Goal: Transaction & Acquisition: Purchase product/service

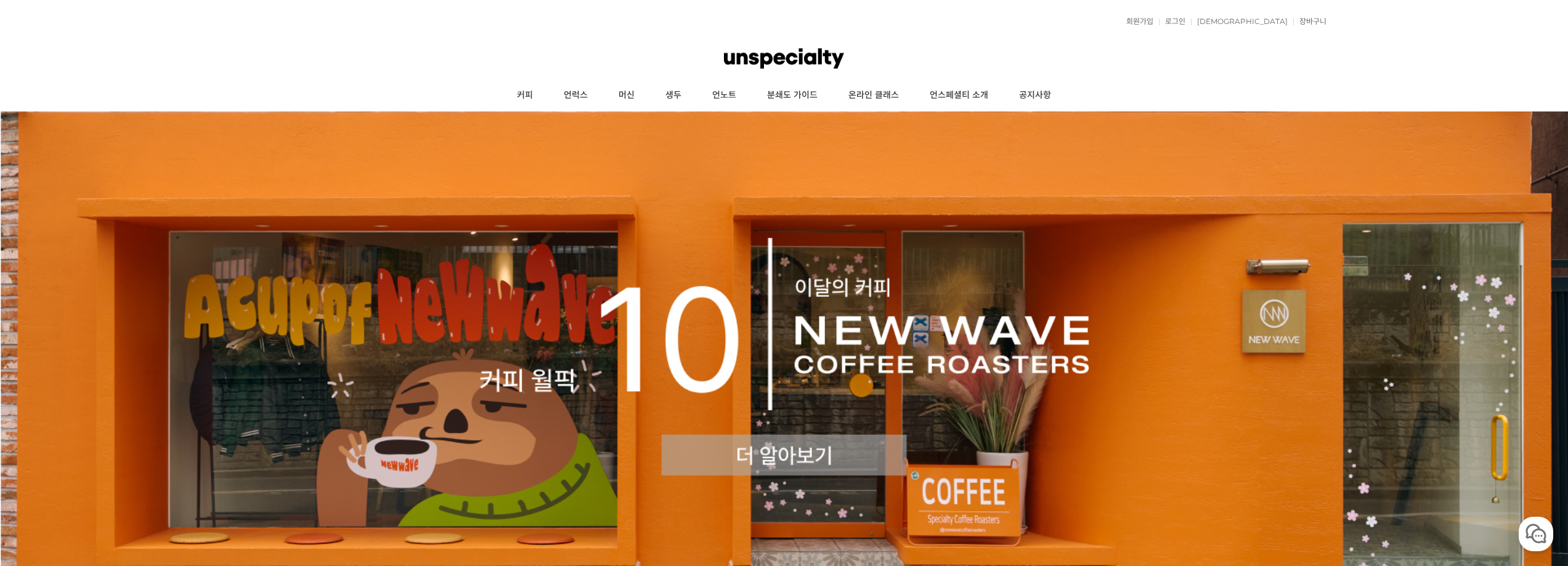
click at [732, 375] on img at bounding box center [784, 356] width 1568 height 490
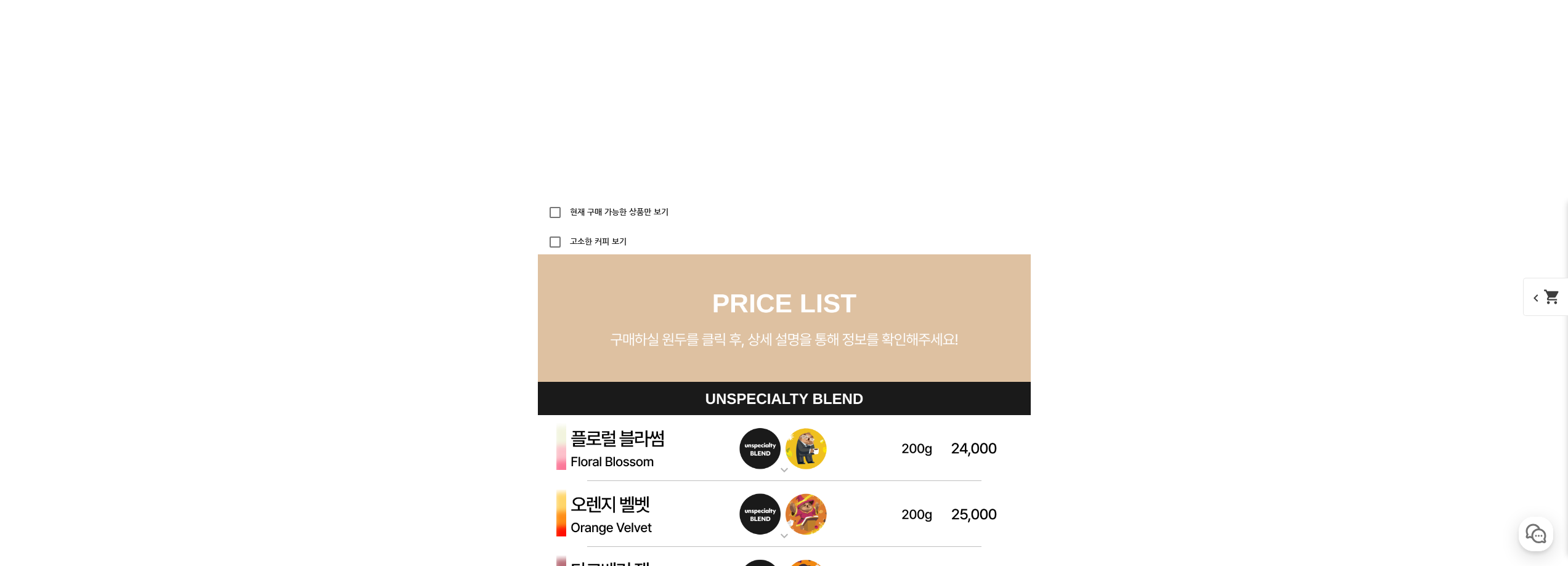
scroll to position [3511, 0]
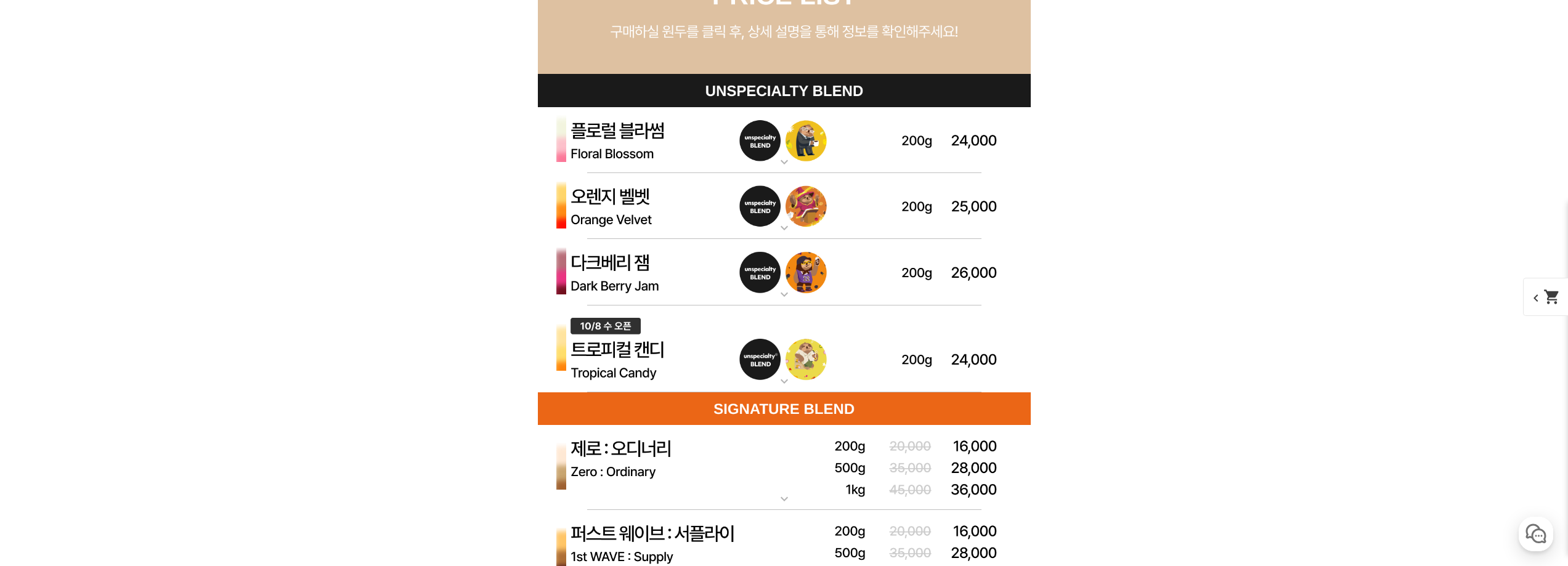
click at [730, 375] on img at bounding box center [784, 349] width 493 height 88
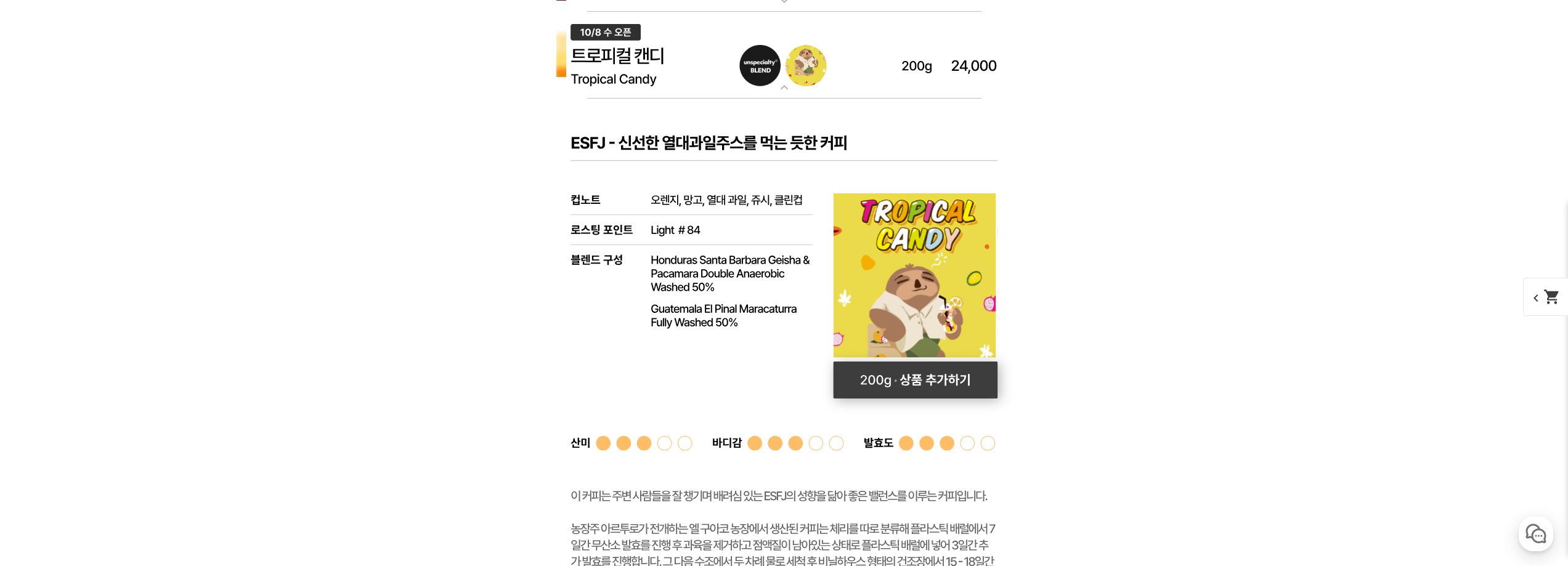
scroll to position [3820, 0]
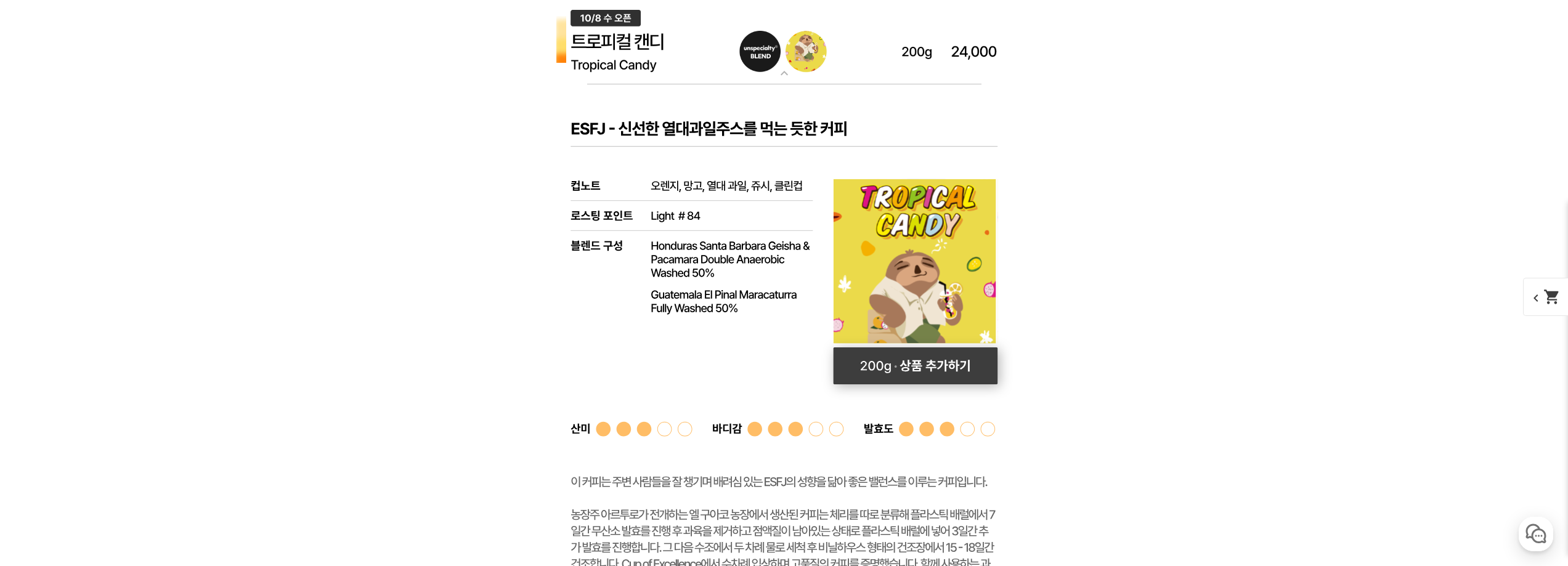
click at [956, 372] on rect at bounding box center [916, 366] width 165 height 37
select select "[10.8 오픈] 트로피컬 캔디 (언스페셜티 블렌드)"
select select "200g"
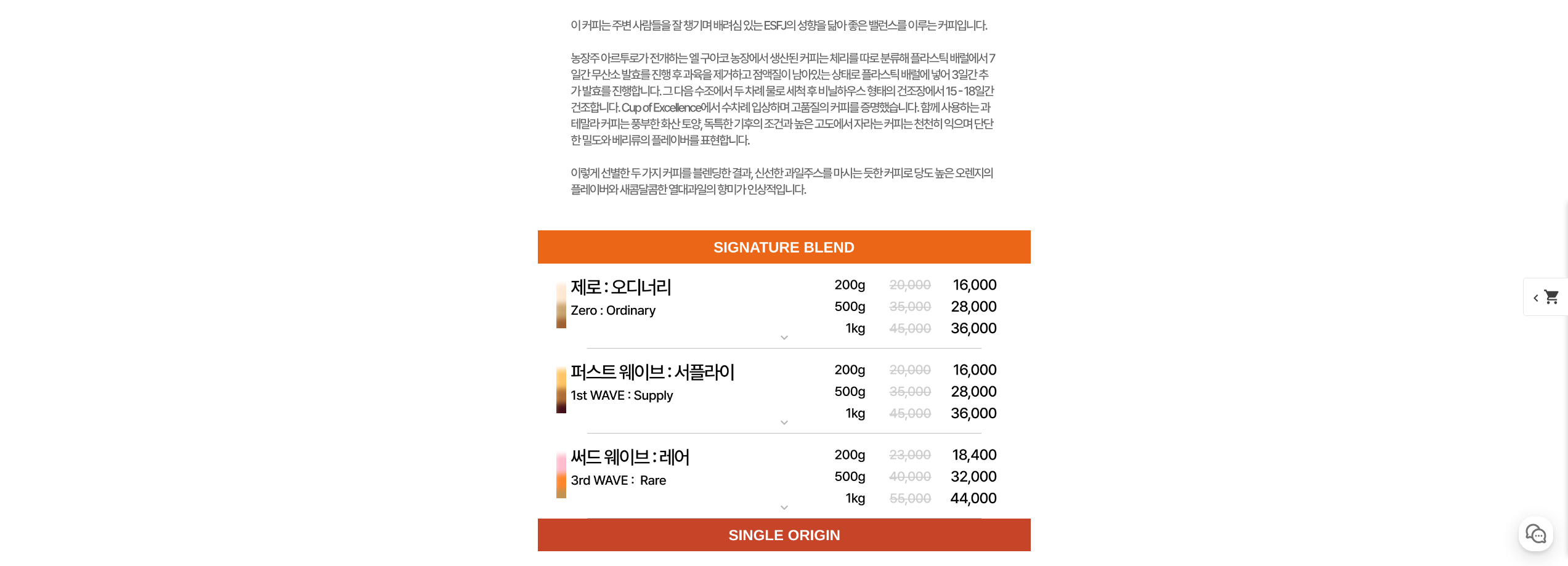
scroll to position [4312, 0]
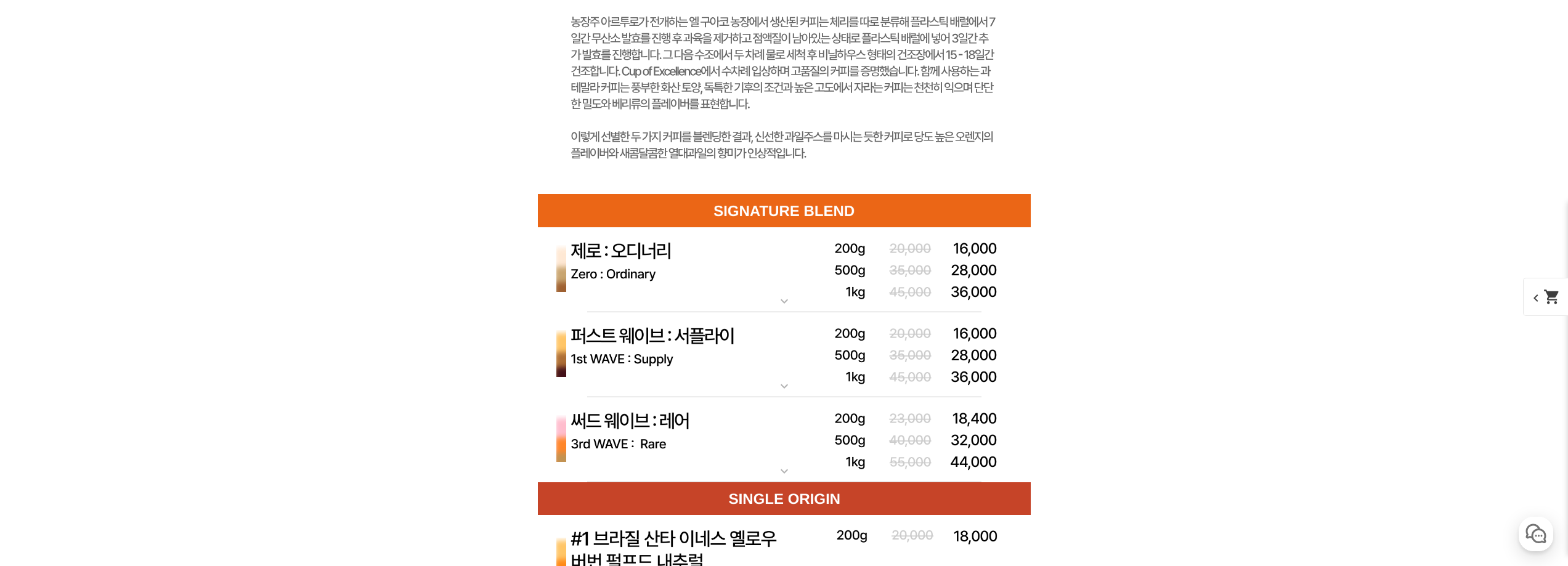
click at [775, 305] on mat-icon "expand_more" at bounding box center [784, 301] width 24 height 15
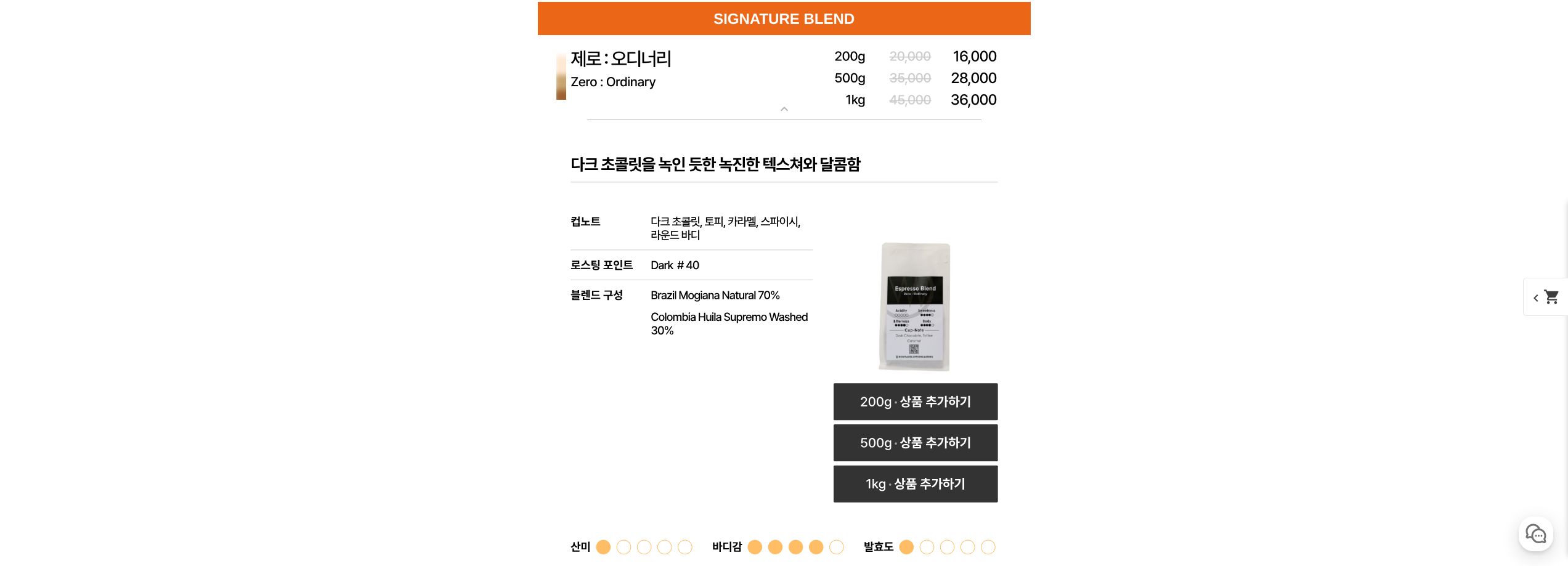
scroll to position [4497, 0]
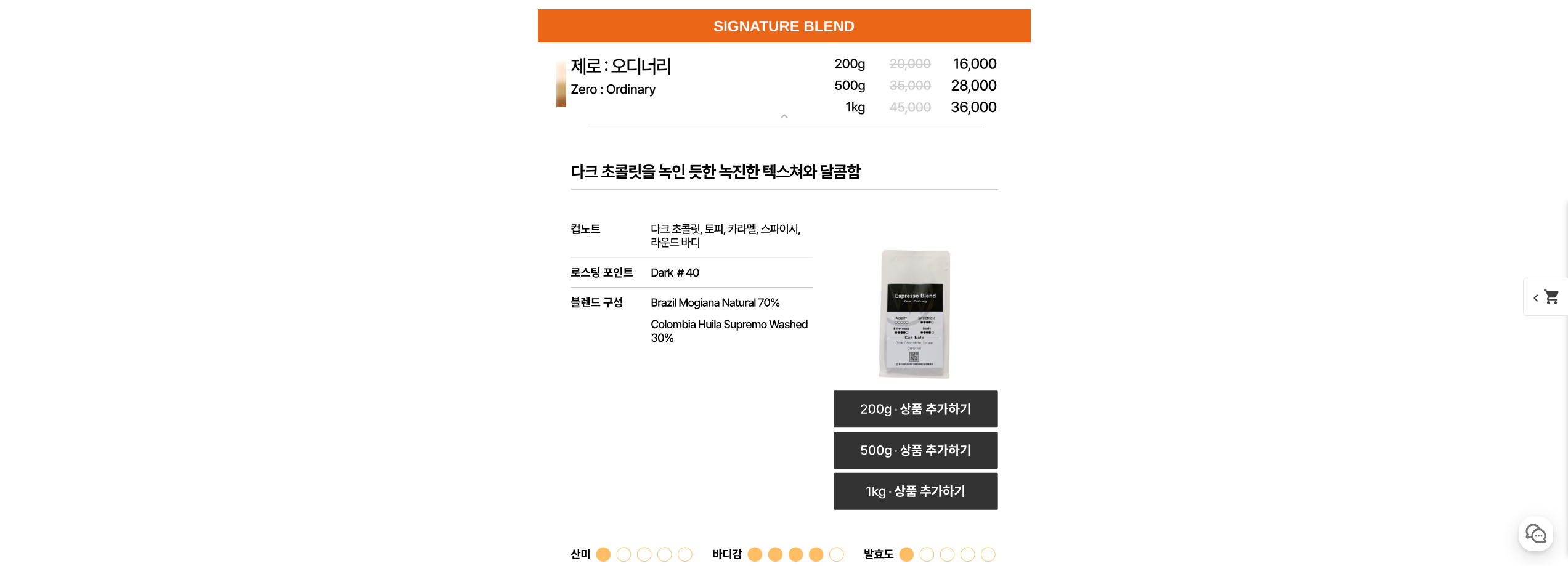
click at [777, 118] on mat-icon "expand_more" at bounding box center [784, 116] width 24 height 15
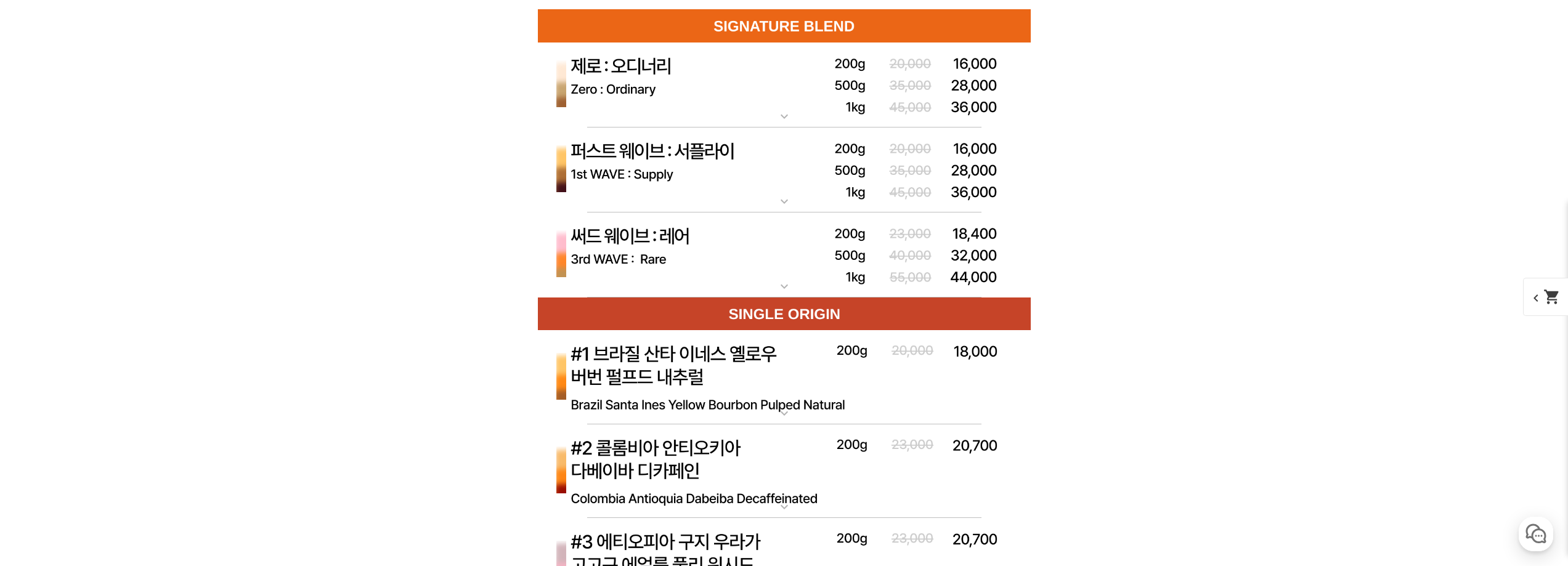
click at [761, 205] on img at bounding box center [784, 170] width 493 height 85
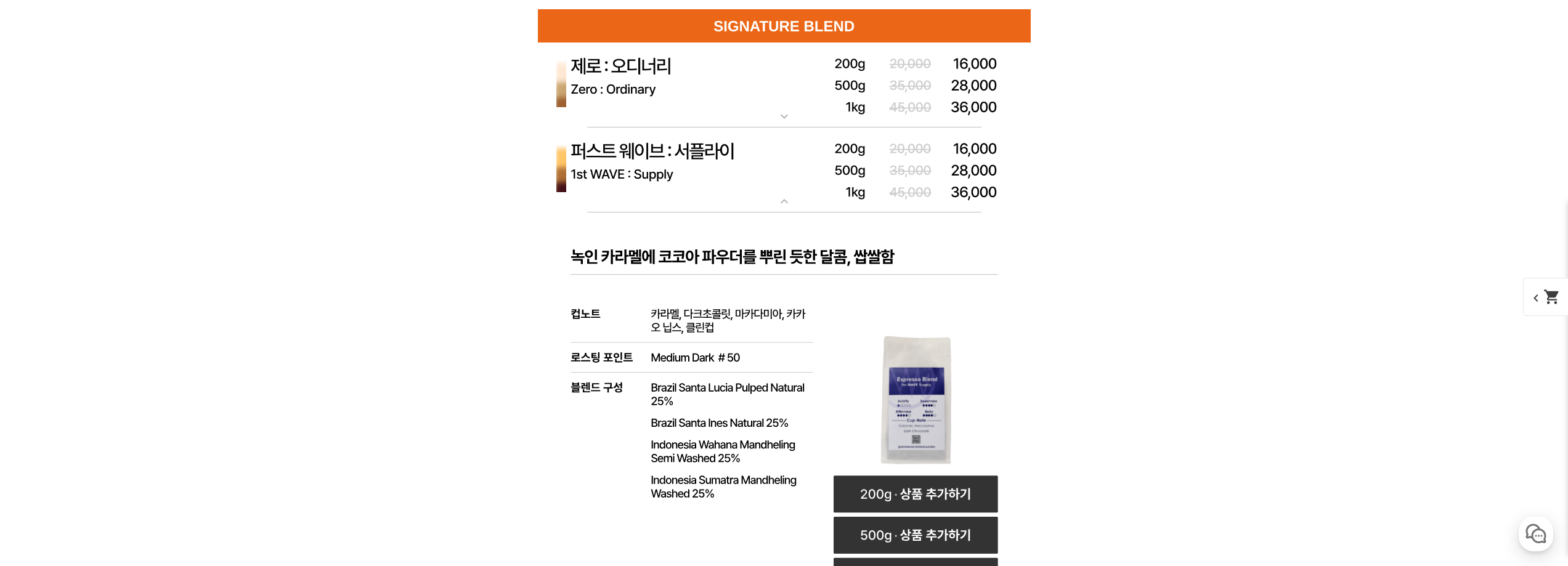
click at [779, 217] on rect at bounding box center [784, 538] width 493 height 652
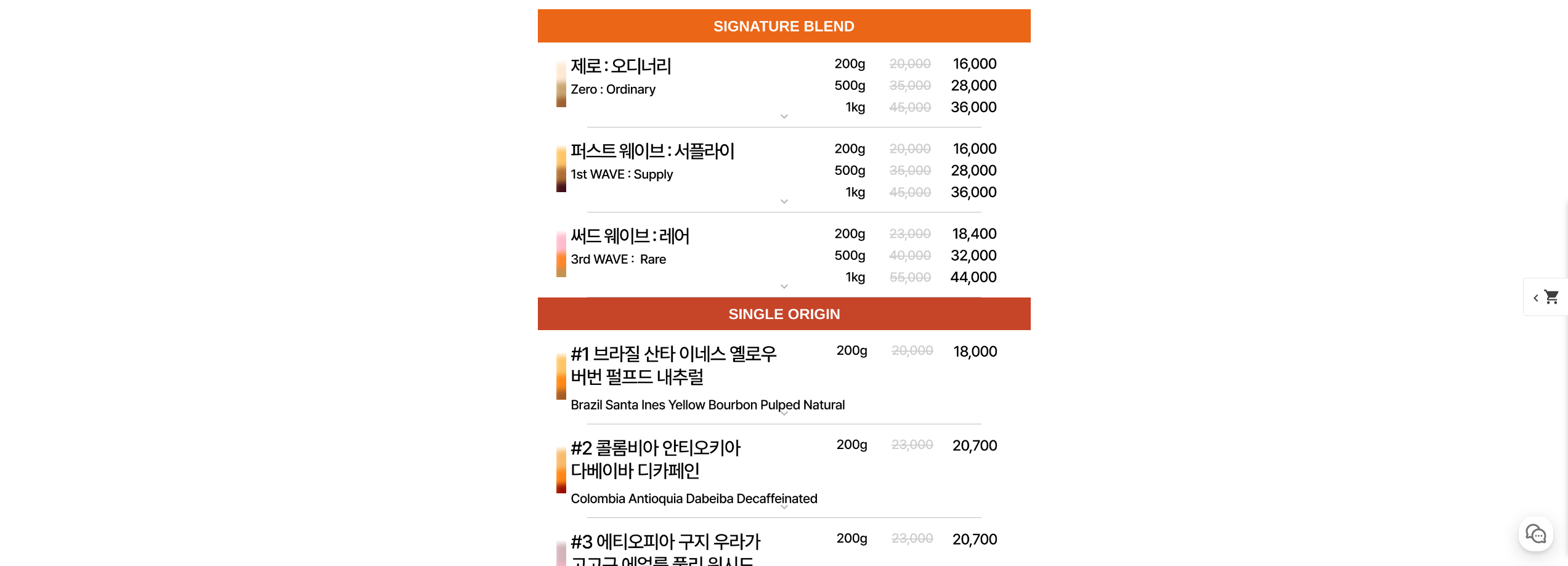
click at [796, 284] on mat-icon "expand_more" at bounding box center [784, 286] width 24 height 15
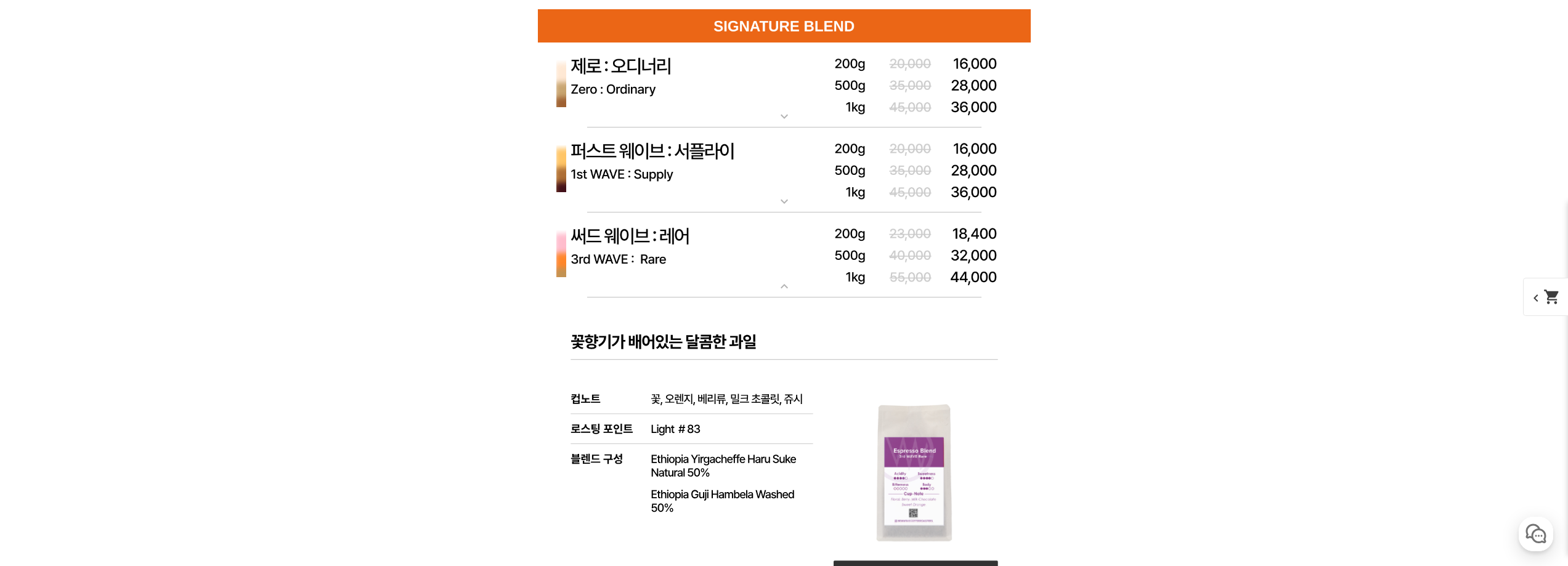
click at [782, 114] on mat-icon "expand_more" at bounding box center [784, 116] width 24 height 15
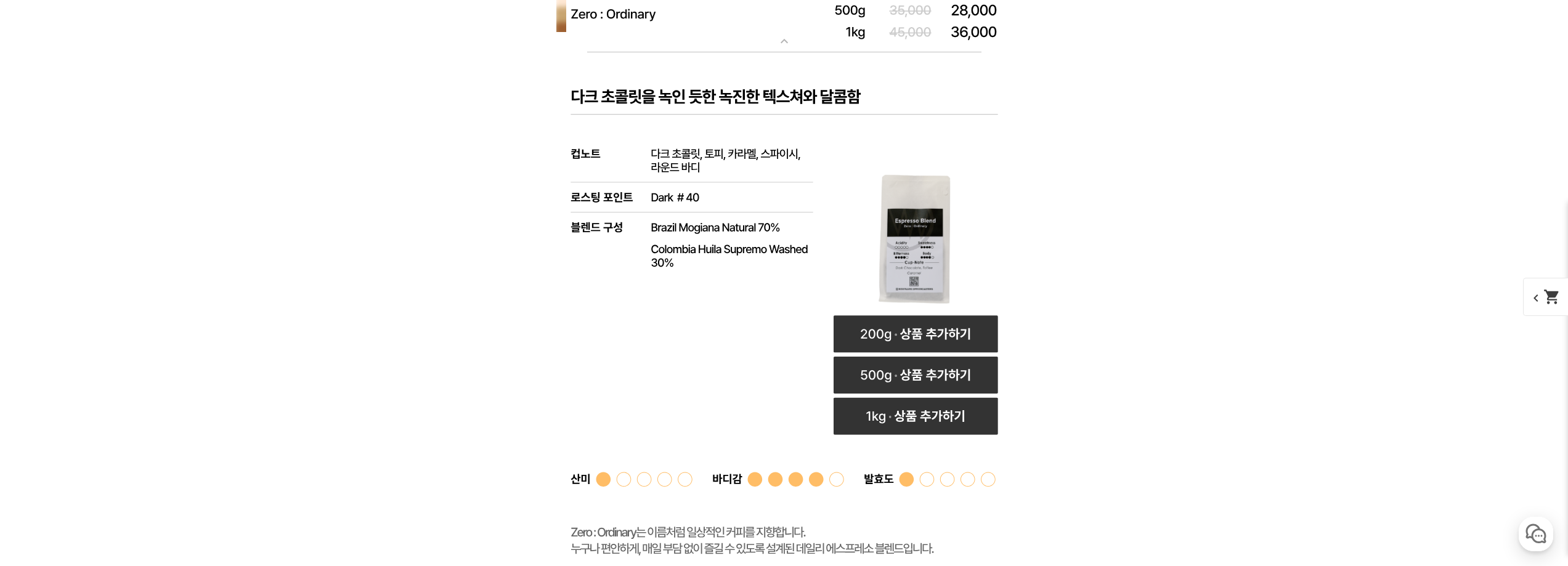
scroll to position [4558, 0]
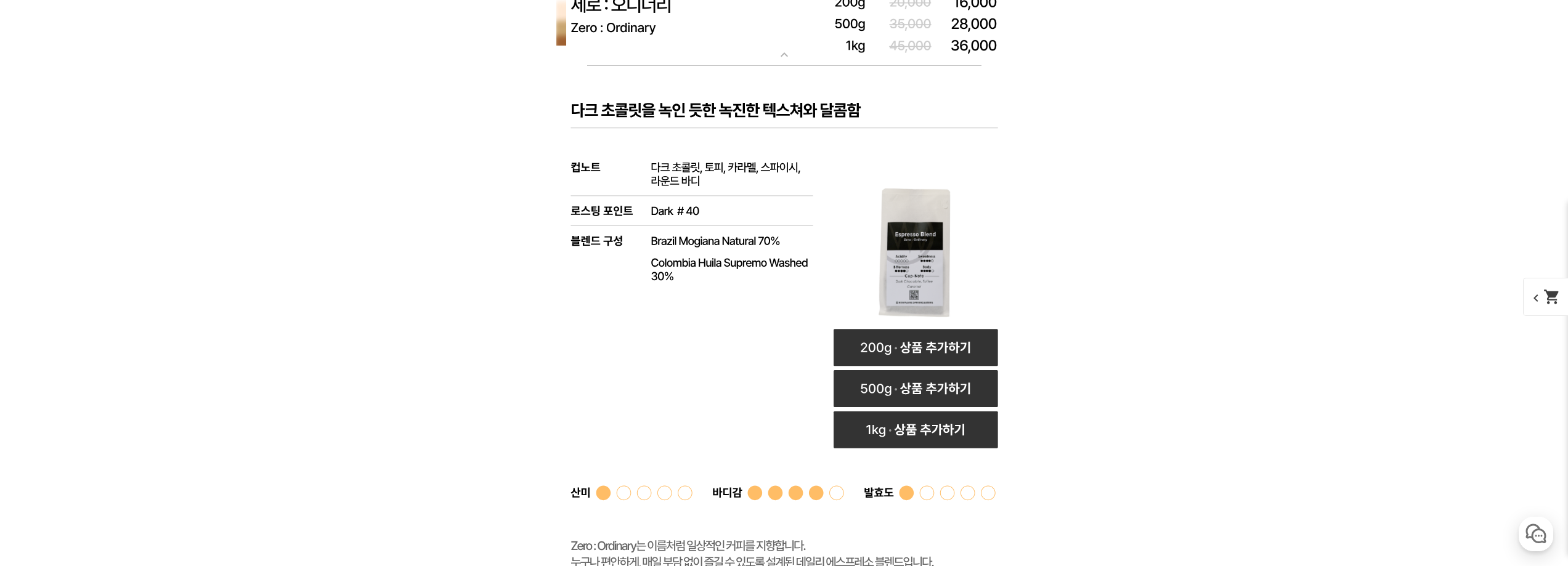
click at [765, 65] on img at bounding box center [784, 23] width 493 height 85
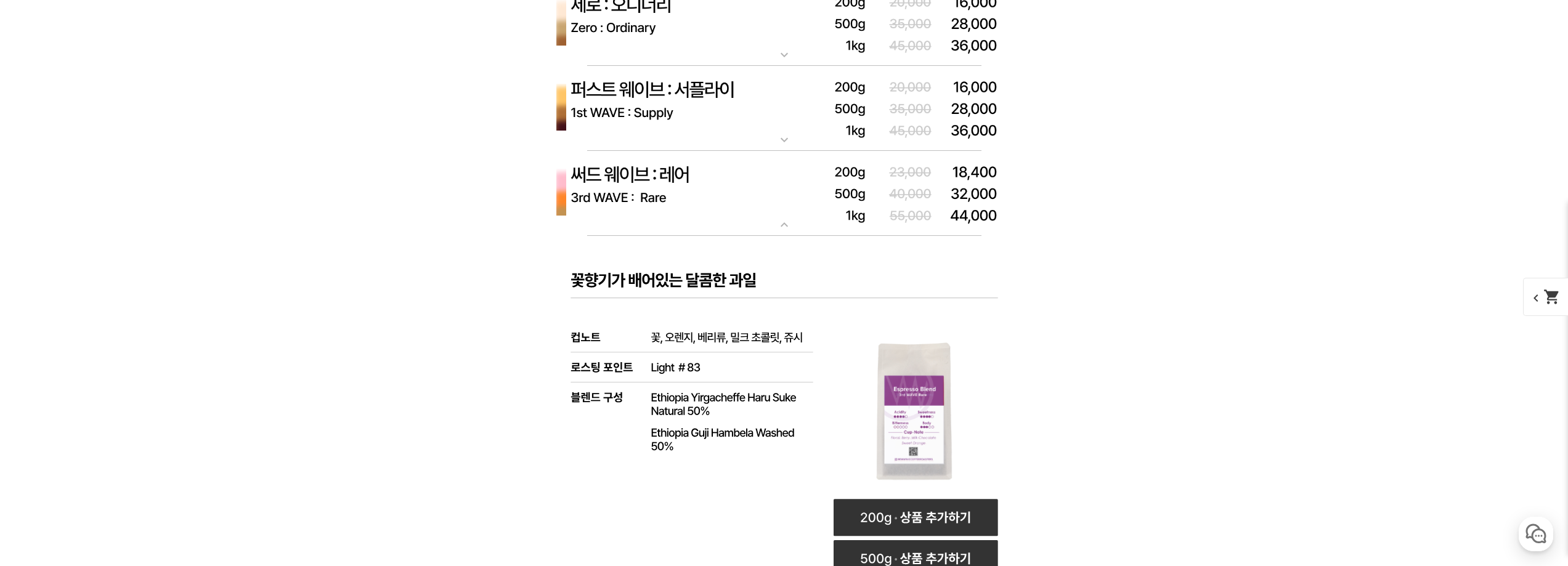
click at [778, 151] on hr at bounding box center [784, 151] width 394 height 1
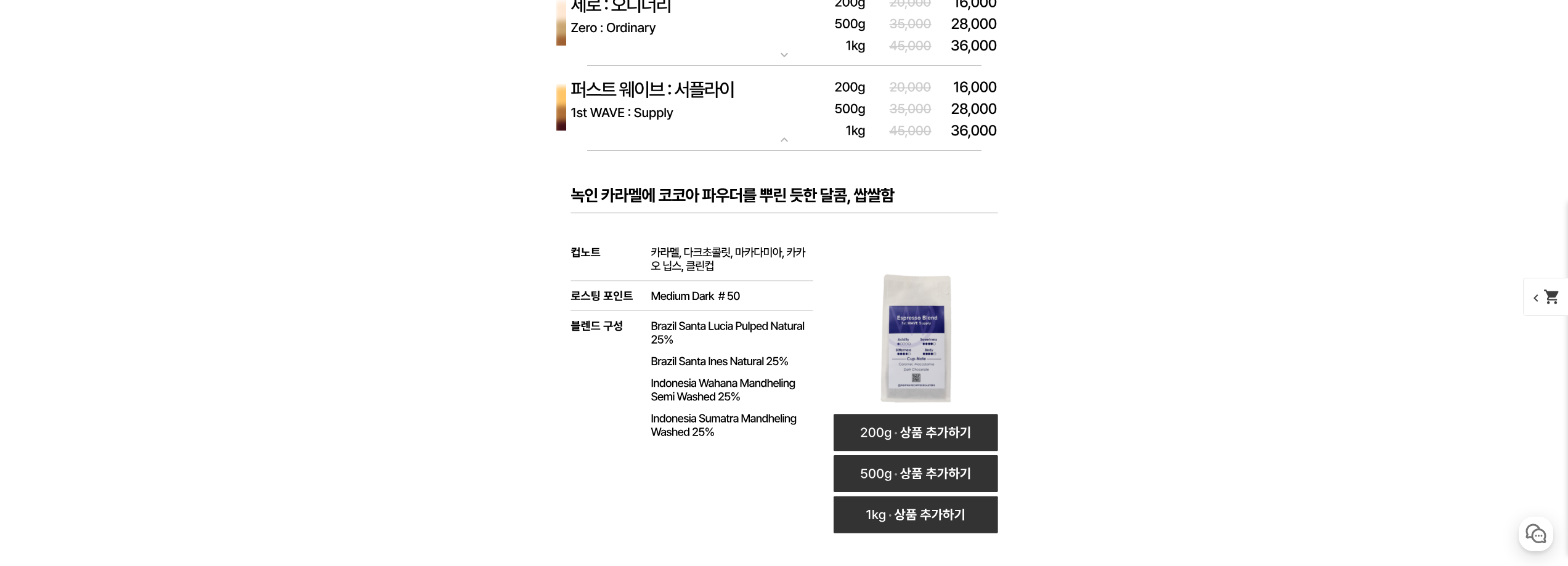
click at [784, 151] on img at bounding box center [784, 108] width 493 height 85
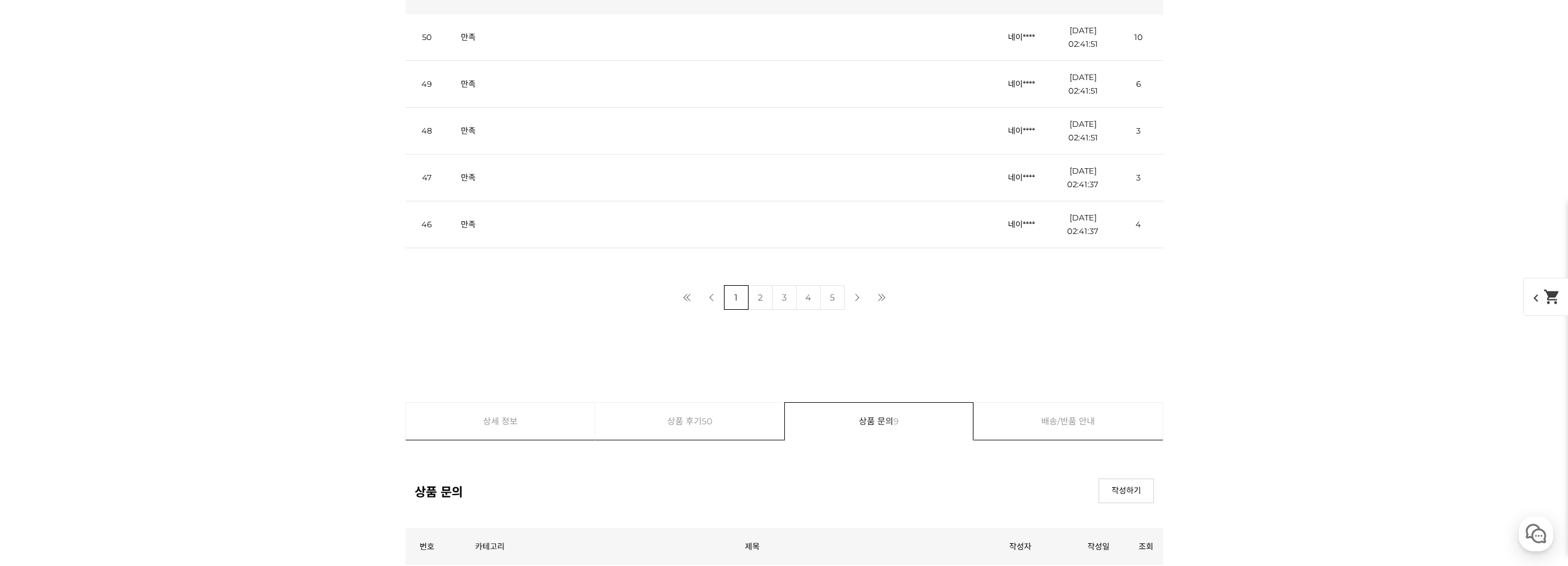
scroll to position [6838, 0]
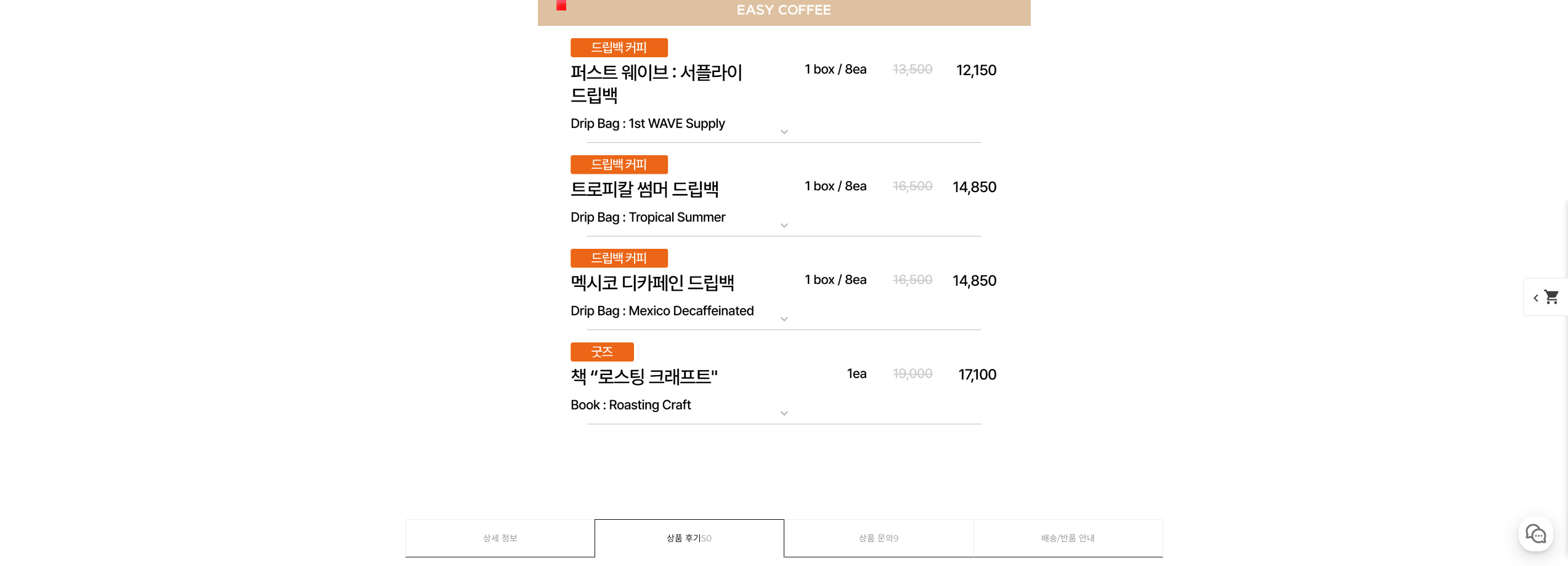
scroll to position [7207, 0]
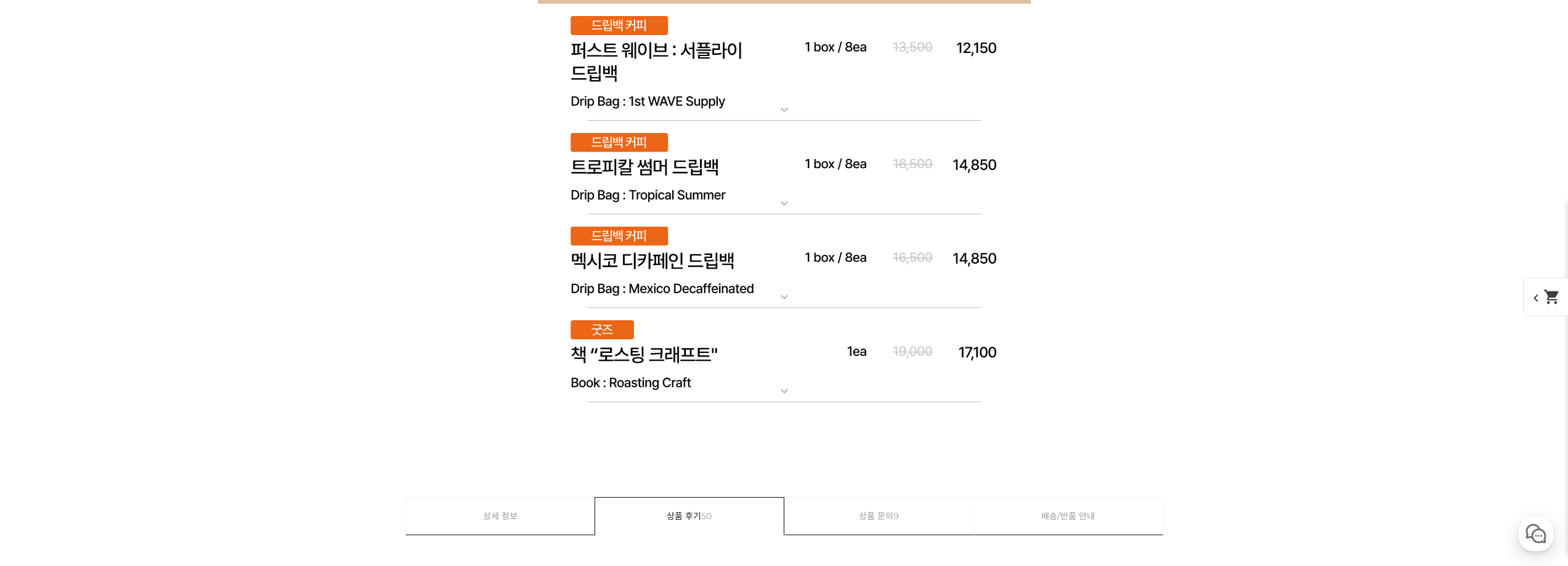
select select "#23 과테말라 엘 인헤르토 파카마라 풀리 워시드"
select select "100g"
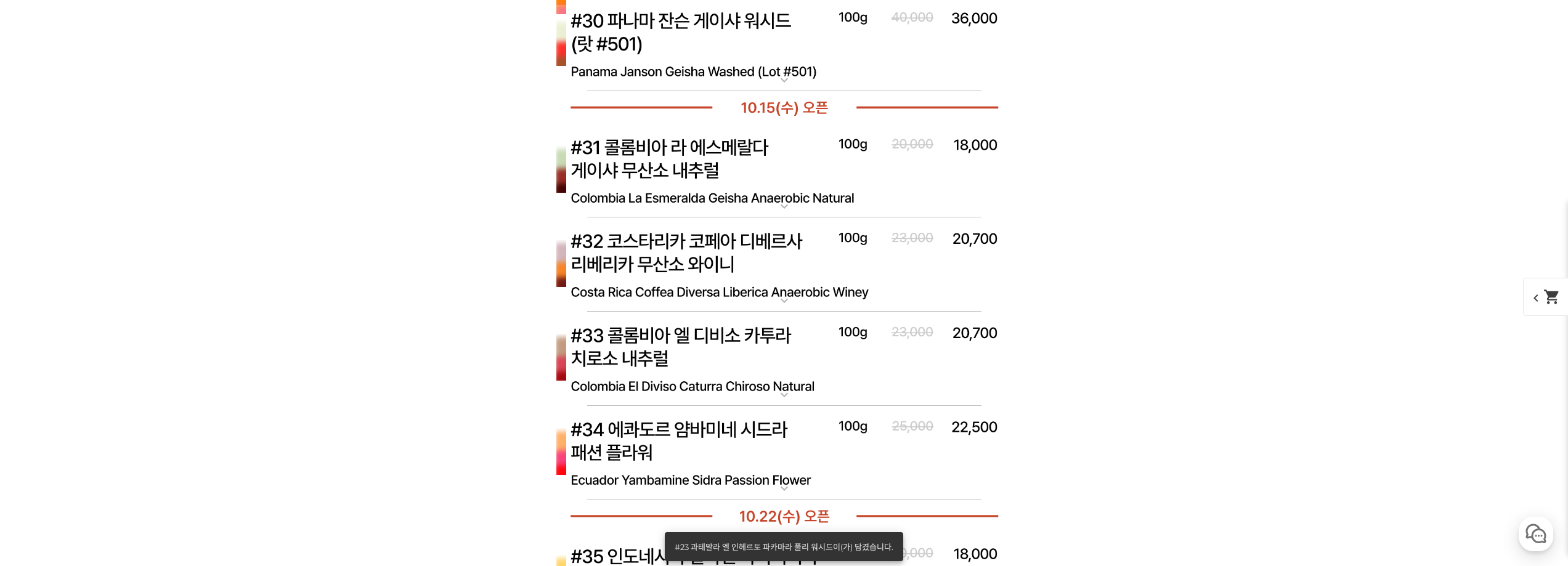
scroll to position [6900, 0]
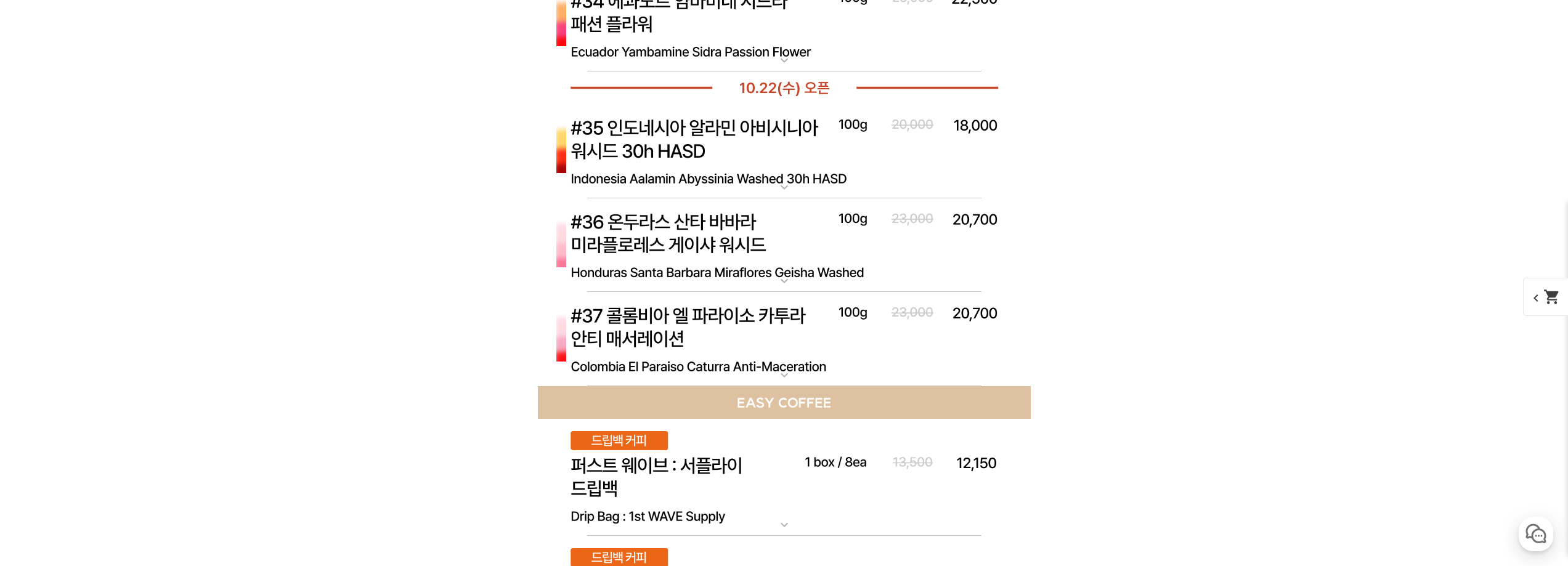
scroll to position [7269, 0]
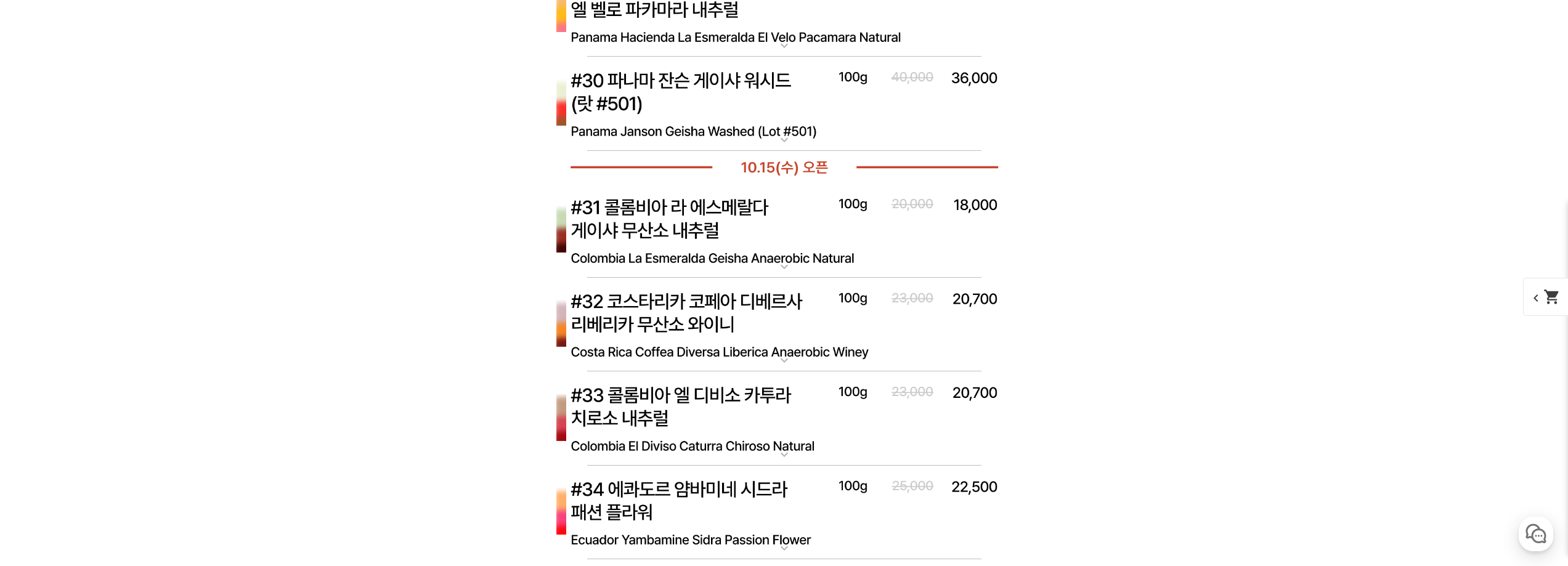
scroll to position [7515, 0]
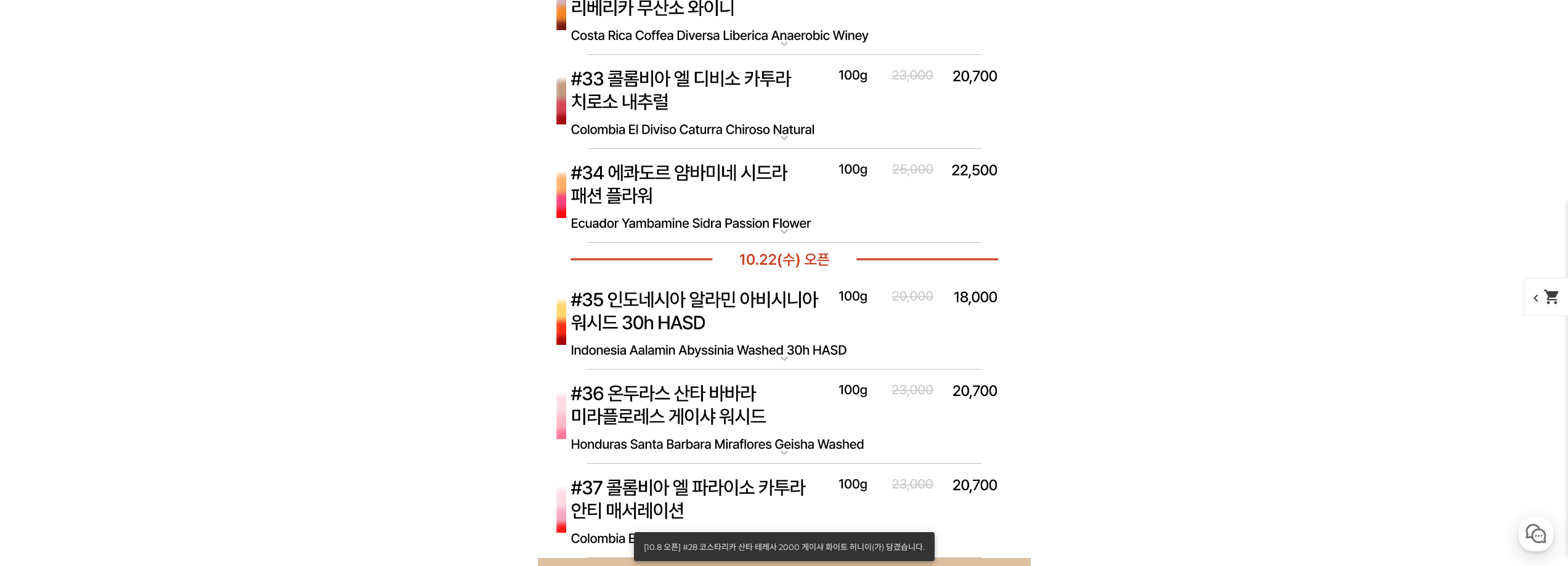
scroll to position [7823, 0]
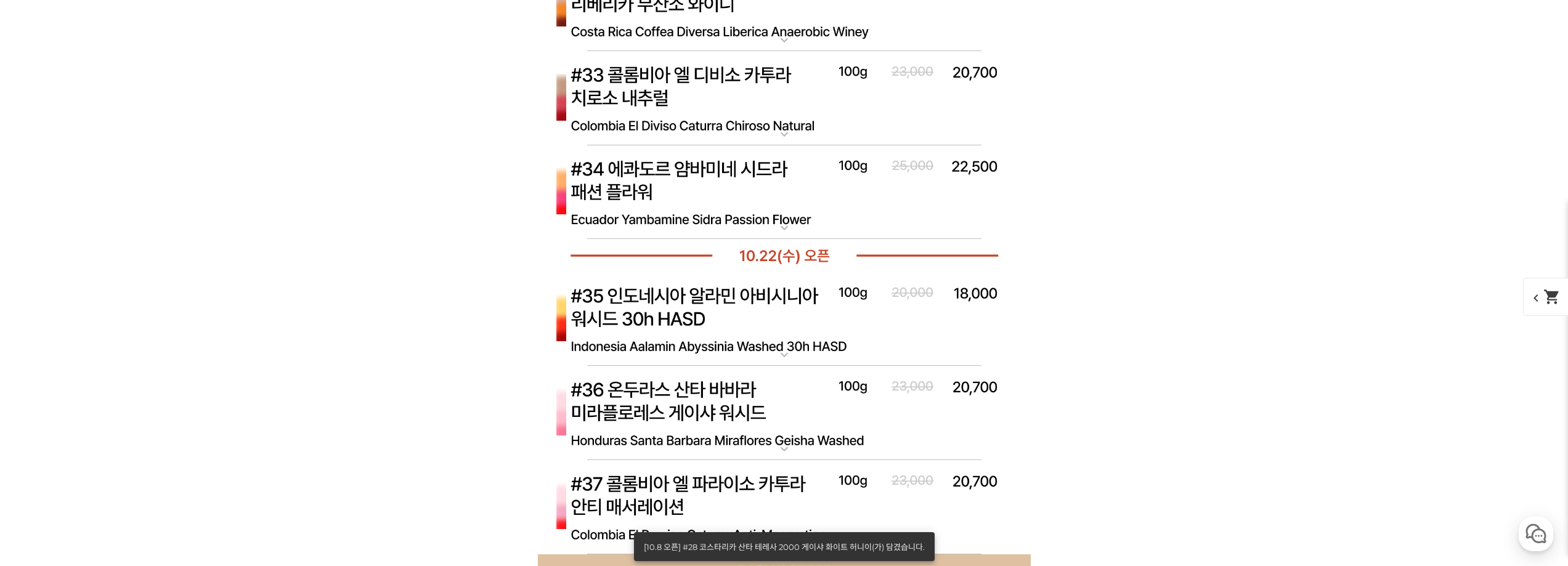
click at [1560, 285] on span "chevron_left shopping_cart" at bounding box center [1555, 297] width 64 height 38
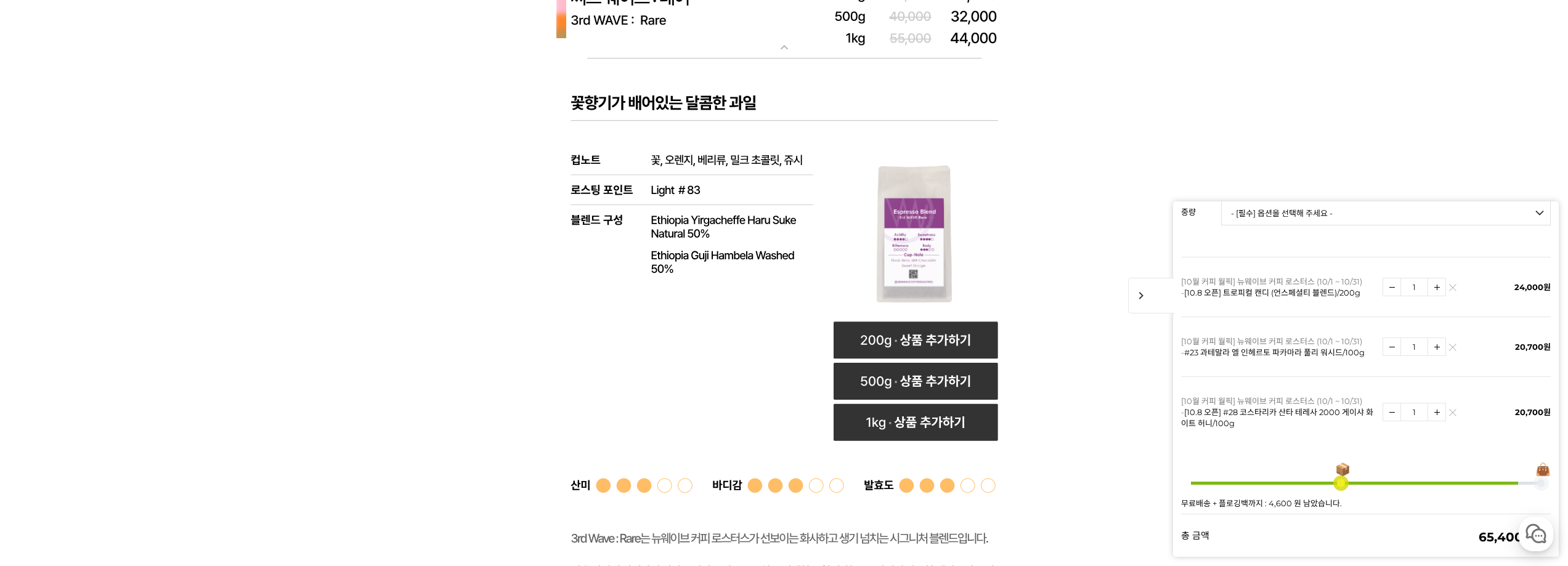
scroll to position [4743, 0]
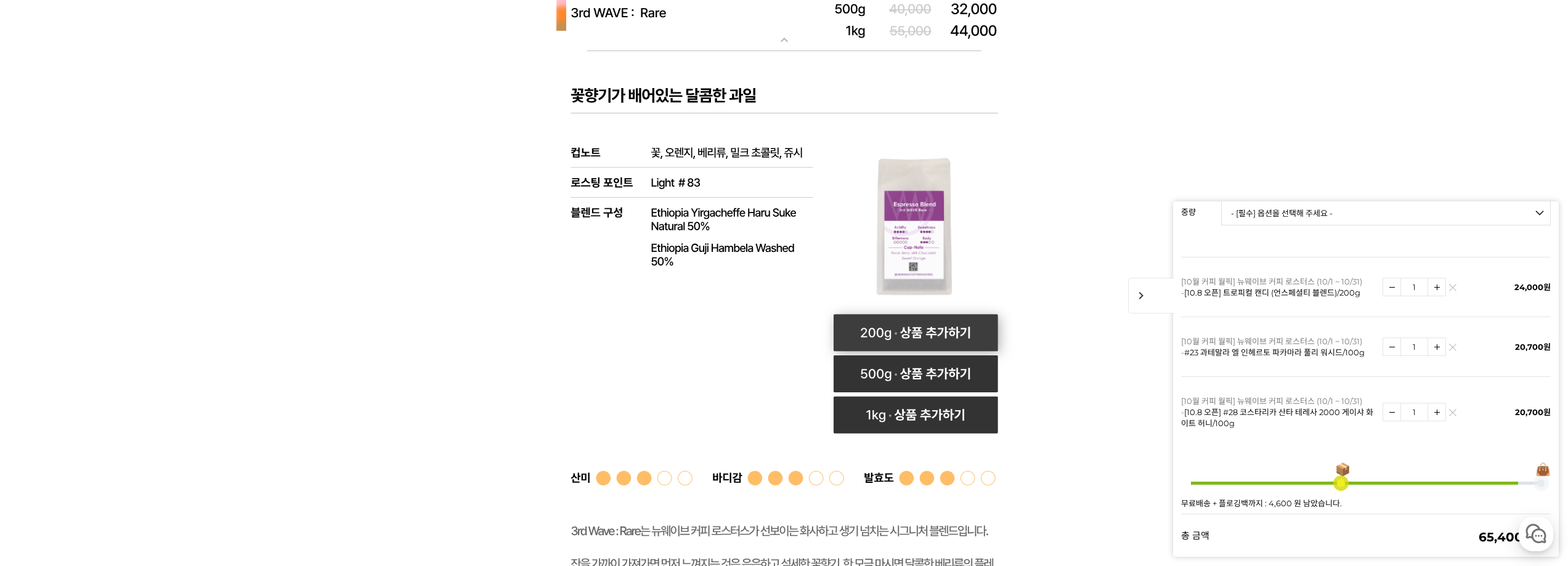
click at [980, 341] on rect at bounding box center [916, 333] width 165 height 37
select select "써드 웨이브 : 레어 (하우스 블렌드)"
select select "200g"
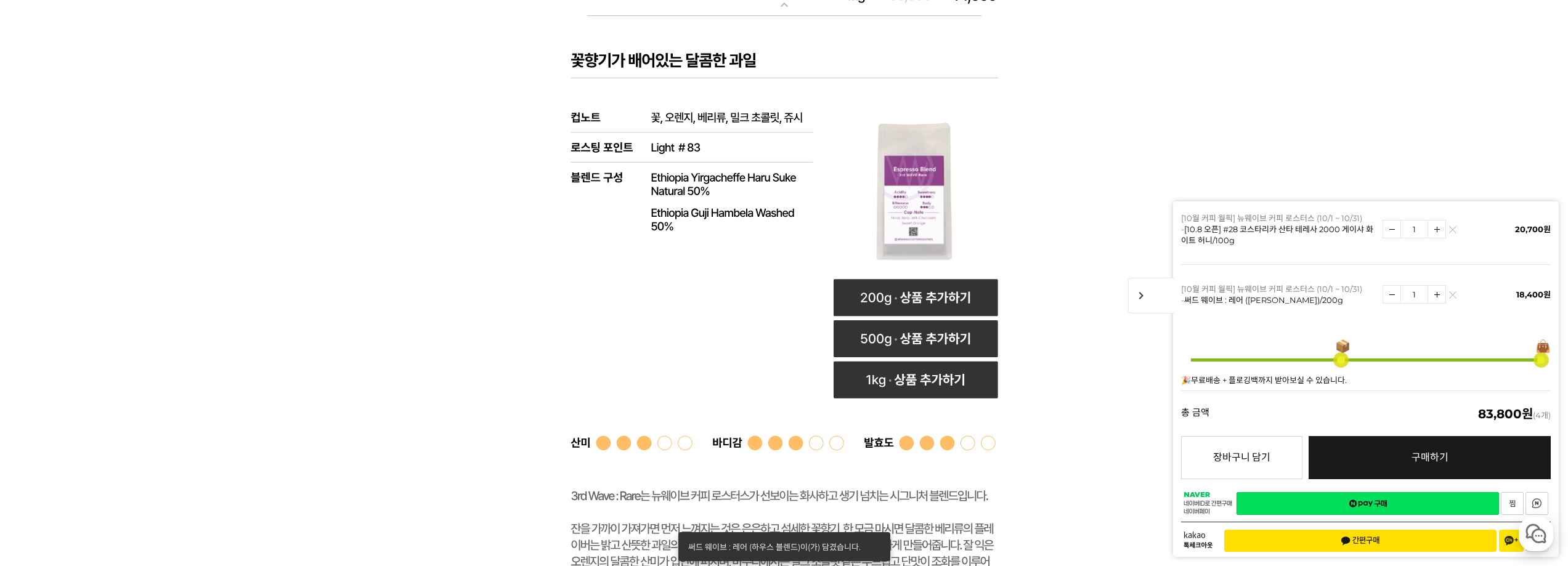
scroll to position [4866, 0]
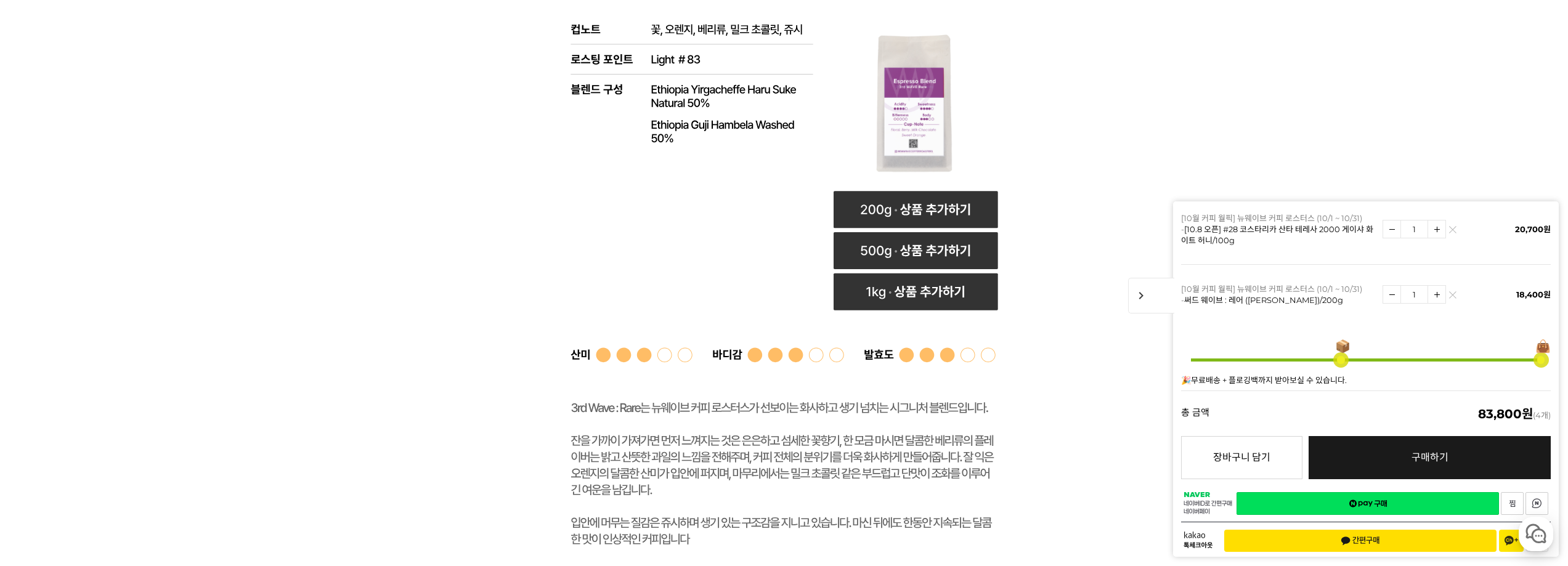
click at [1378, 438] on link "구매하기 예약주문 REGULAR DELIVERY" at bounding box center [1430, 458] width 242 height 43
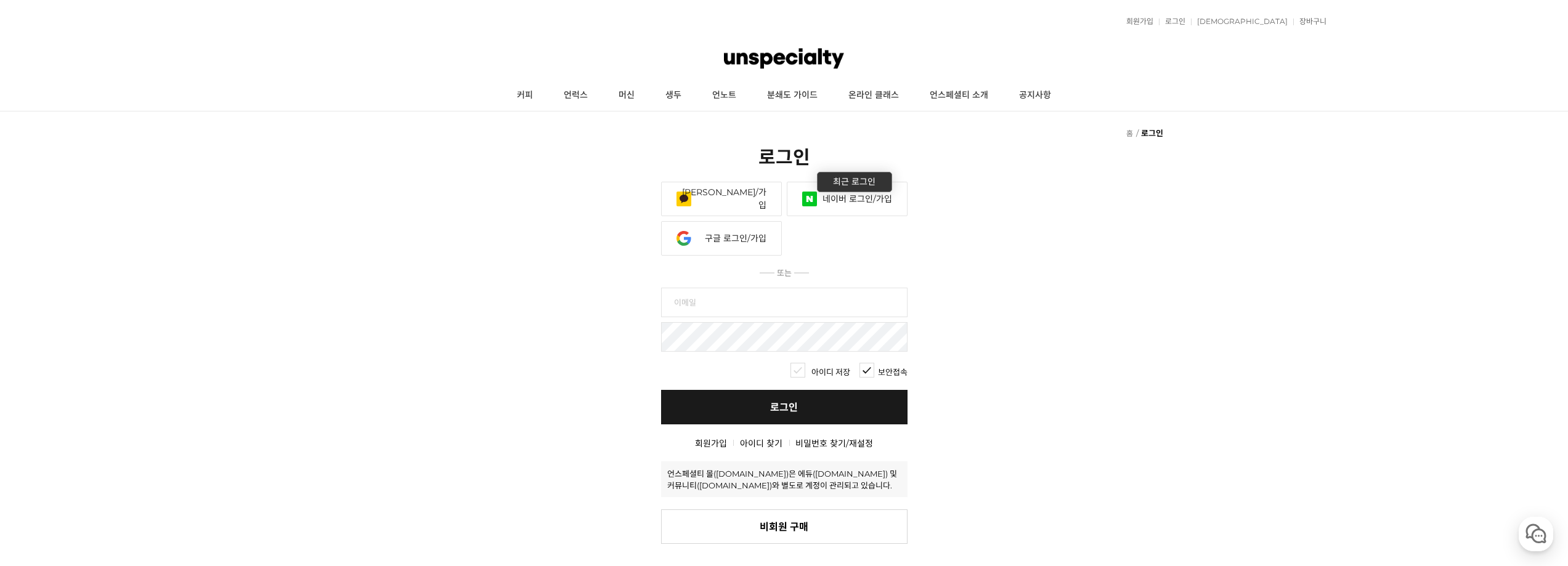
click at [849, 182] on link "네이버 로그인/가입" at bounding box center [847, 199] width 121 height 35
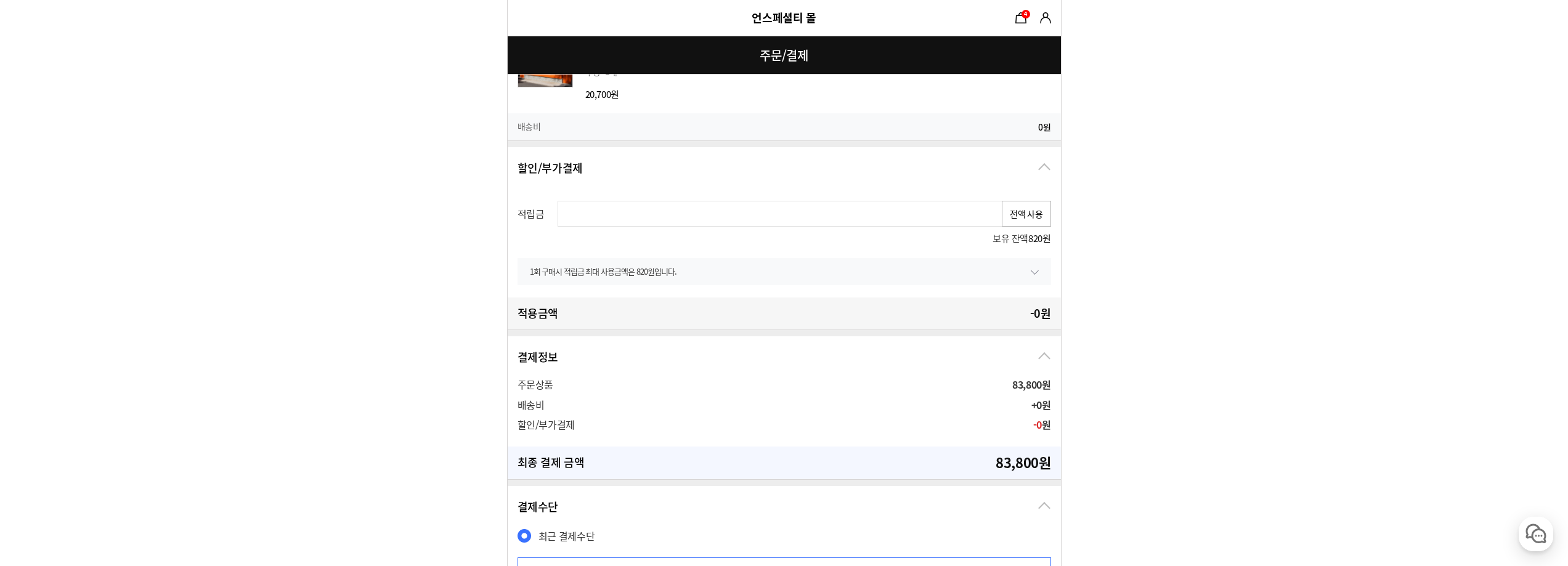
scroll to position [554, 0]
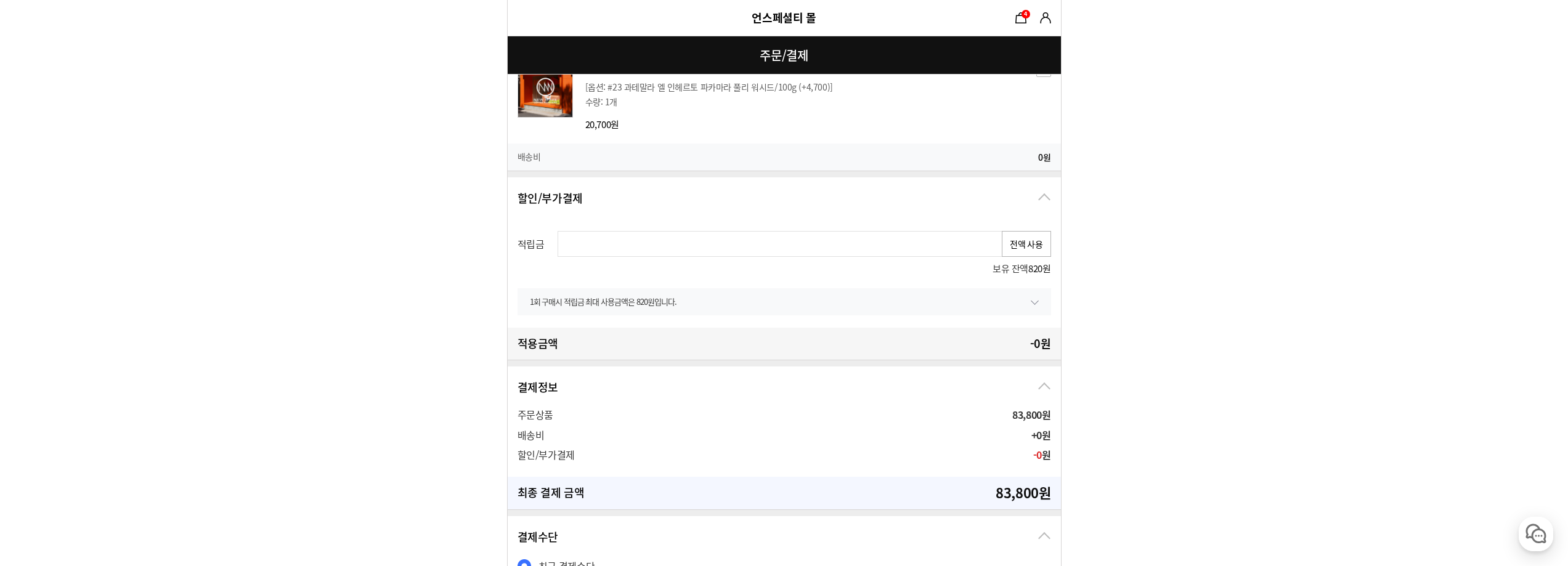
click at [1032, 246] on button "전액 사용" at bounding box center [1026, 243] width 49 height 26
type input "820"
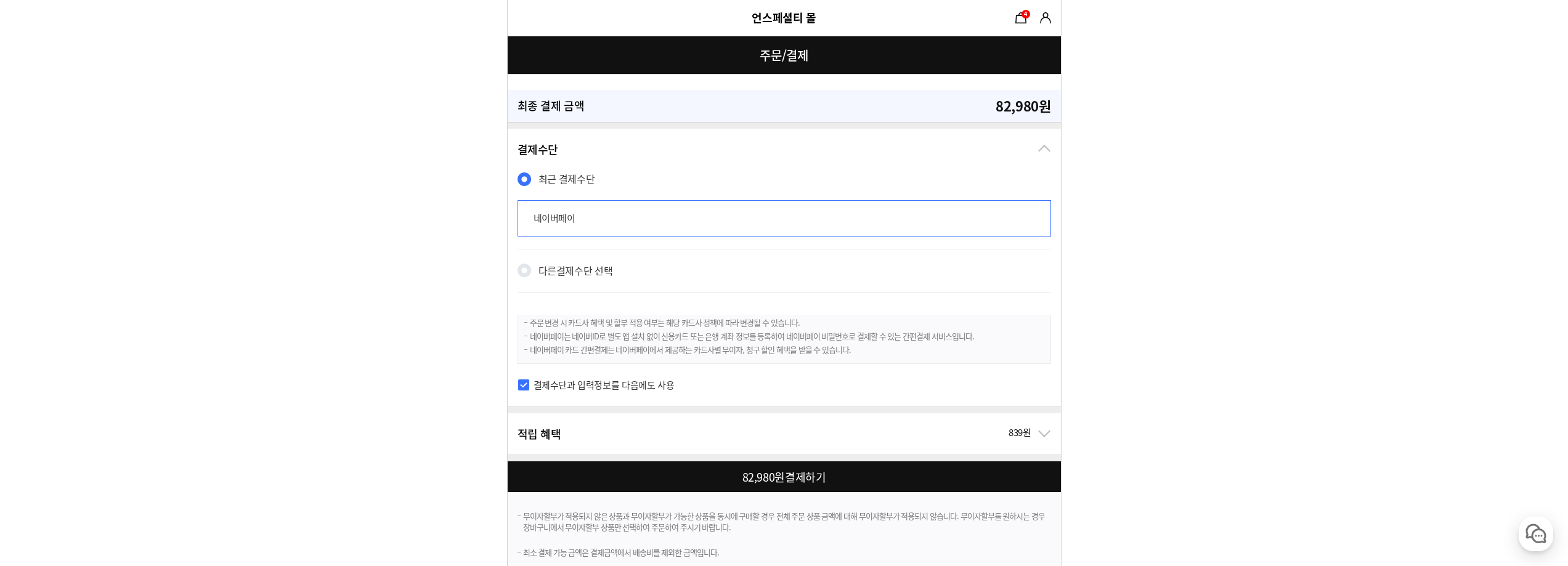
scroll to position [998, 0]
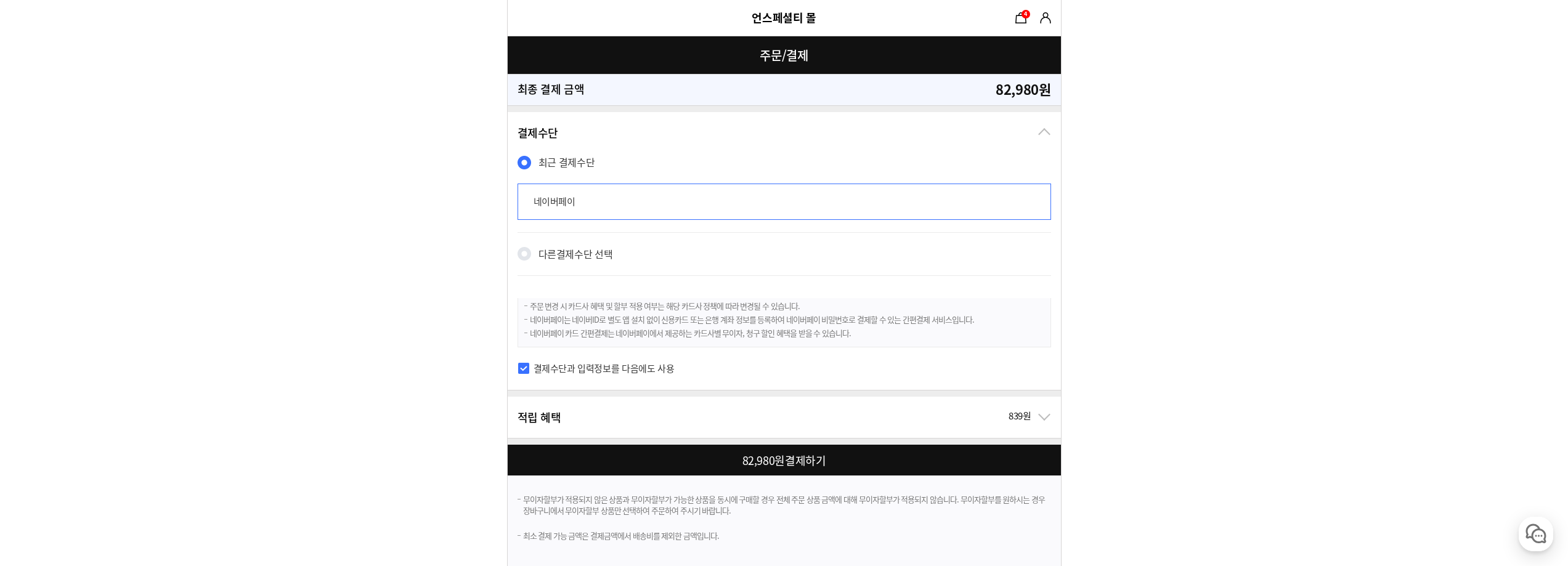
click at [772, 466] on div at bounding box center [787, 461] width 558 height 31
checkbox input "true"
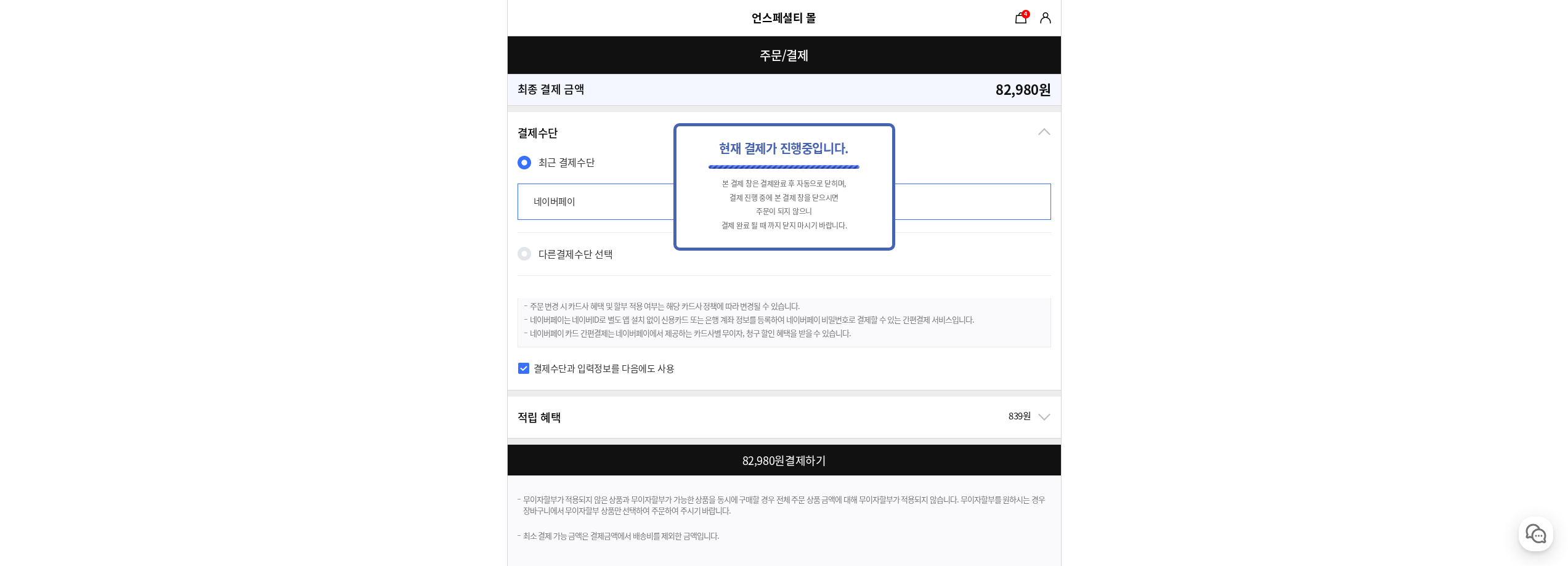
scroll to position [0, 0]
